Goal: Task Accomplishment & Management: Use online tool/utility

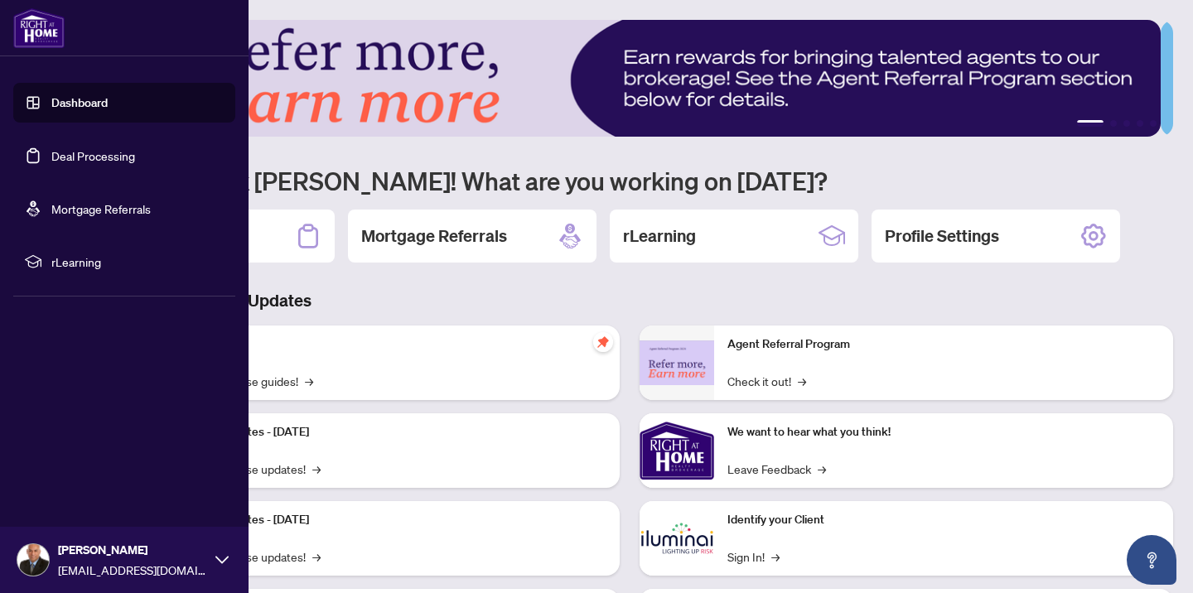
click at [84, 157] on link "Deal Processing" at bounding box center [93, 155] width 84 height 15
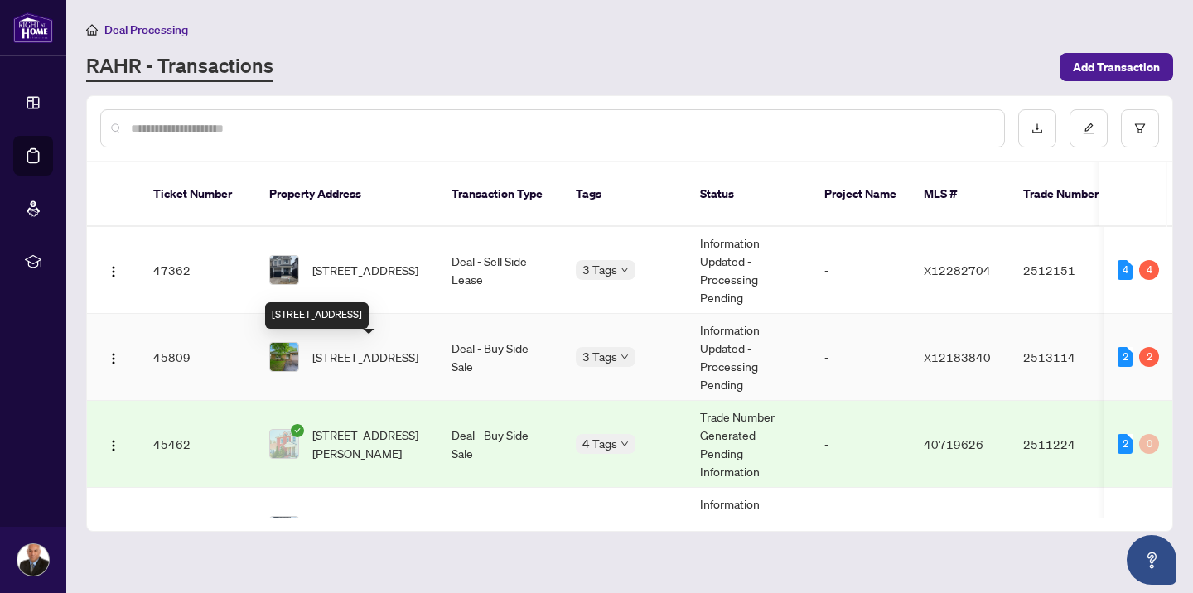
click at [389, 354] on span "[STREET_ADDRESS]" at bounding box center [365, 357] width 106 height 18
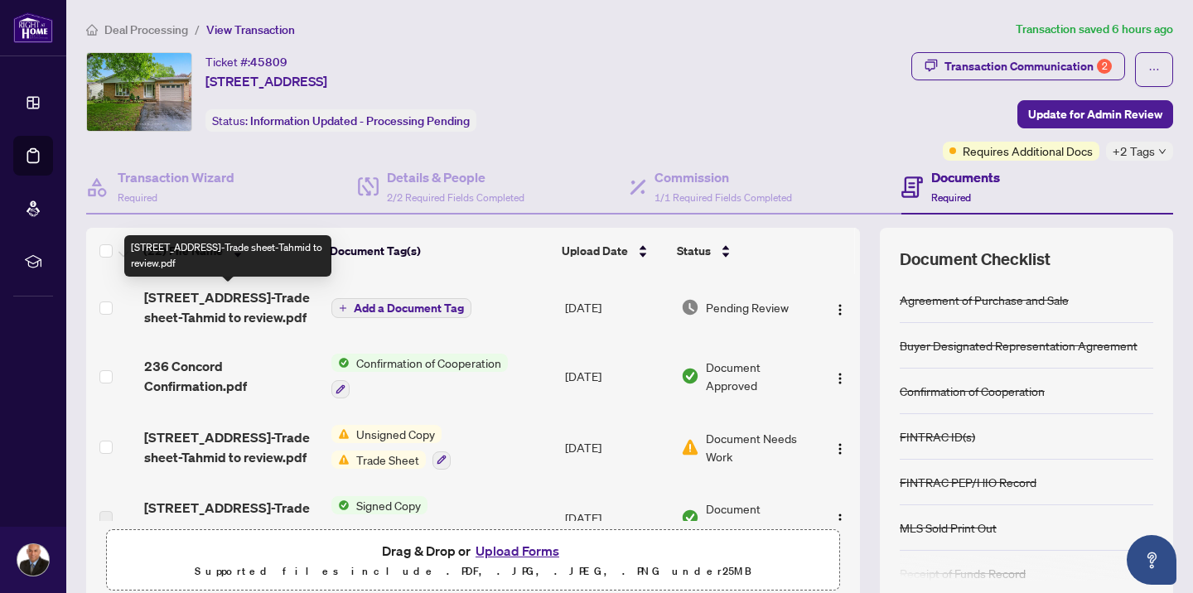
click at [270, 313] on span "[STREET_ADDRESS]-Trade sheet-Tahmid to review.pdf" at bounding box center [231, 308] width 174 height 40
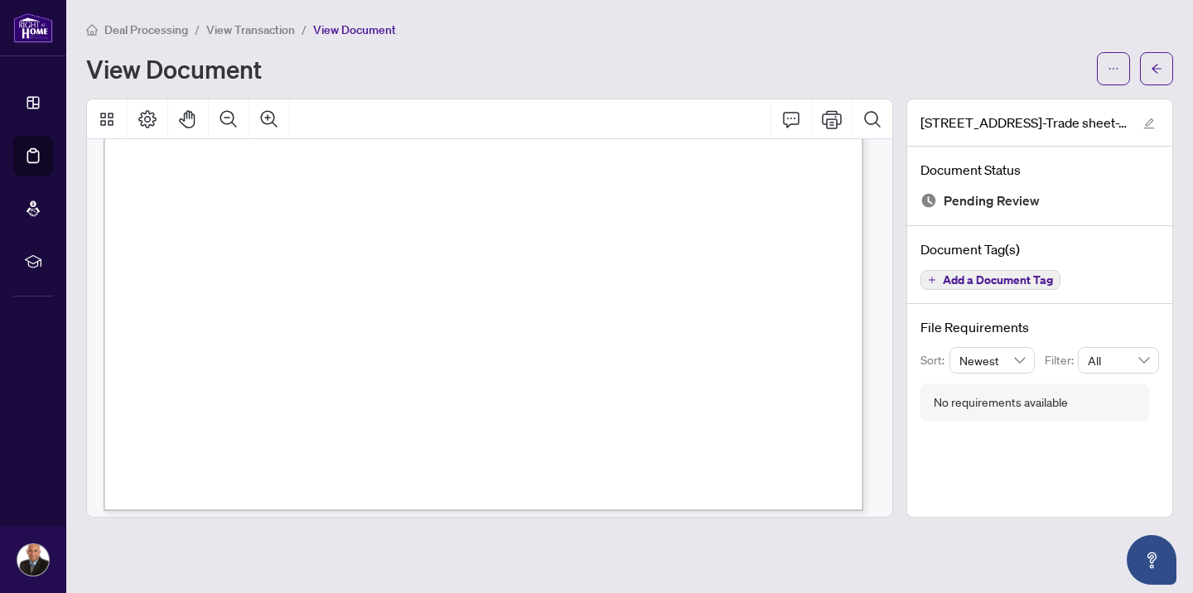
scroll to position [639, 0]
